Goal: Task Accomplishment & Management: Complete application form

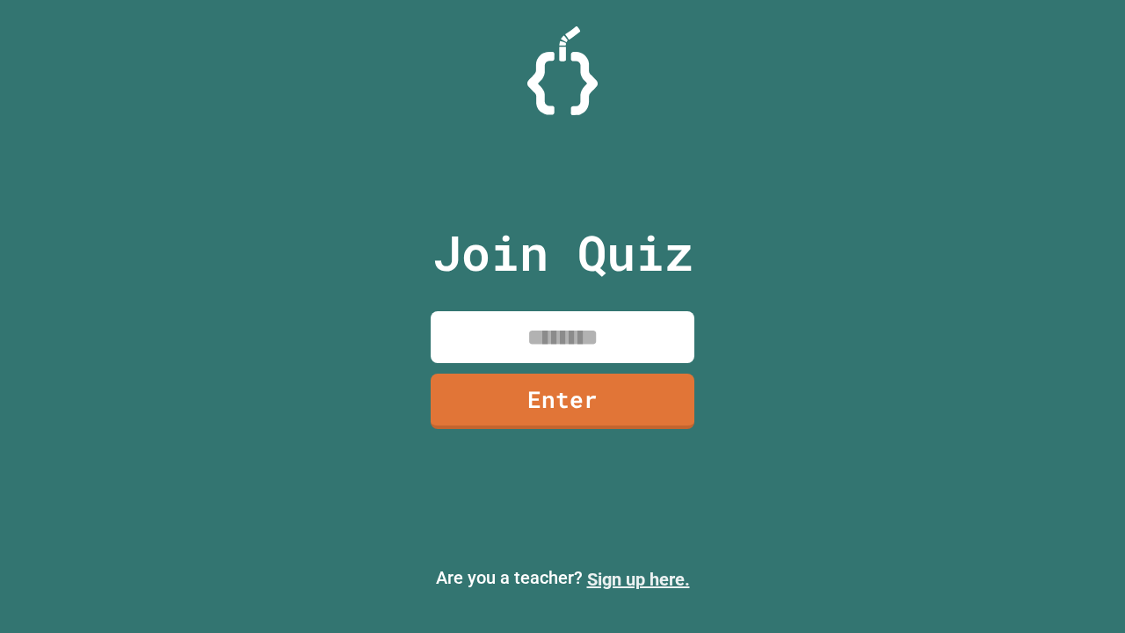
click at [638, 579] on link "Sign up here." at bounding box center [638, 579] width 103 height 21
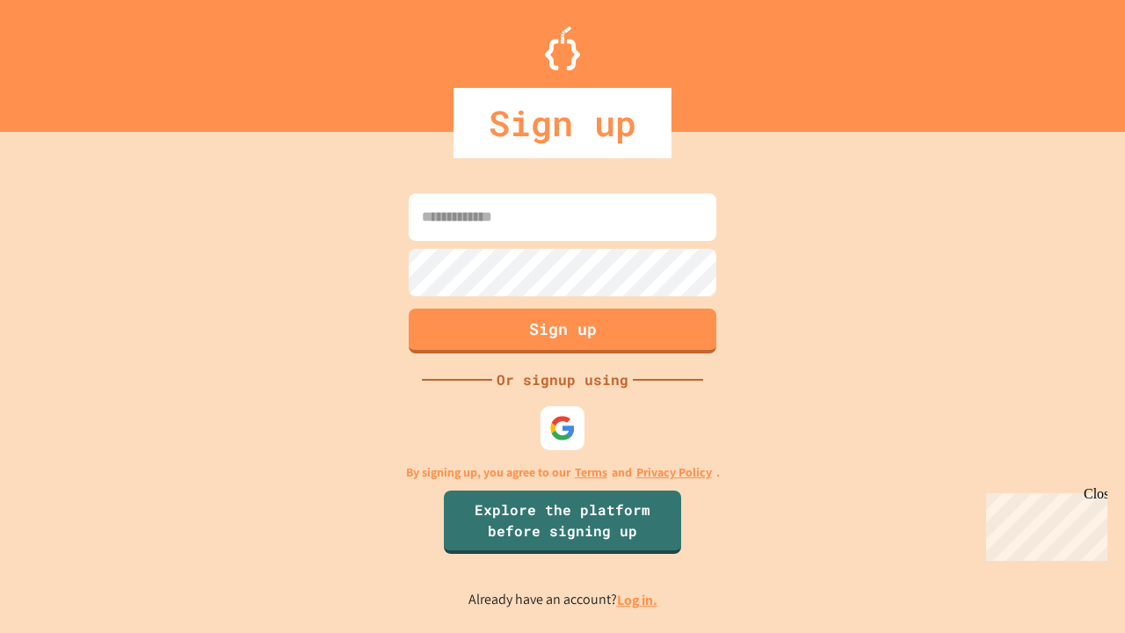
click at [638, 600] on link "Log in." at bounding box center [637, 600] width 40 height 18
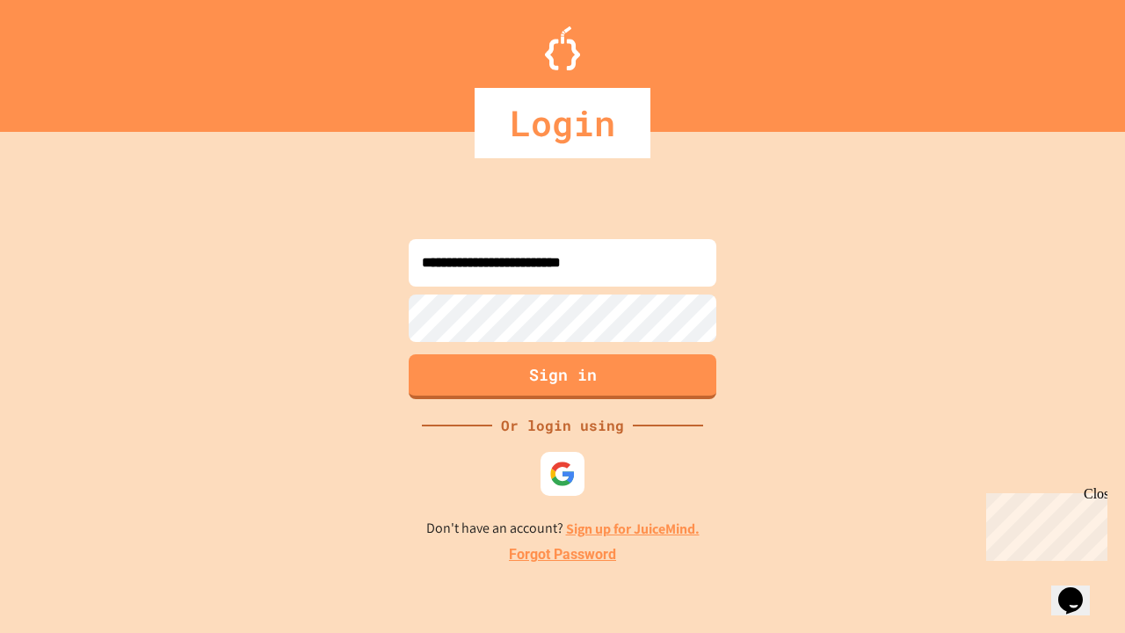
type input "**********"
